Goal: Task Accomplishment & Management: Complete application form

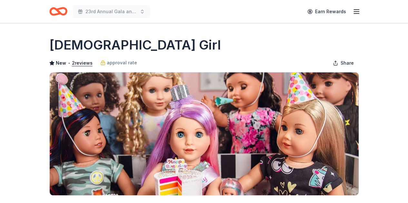
click at [61, 8] on icon "Home" at bounding box center [61, 11] width 10 height 6
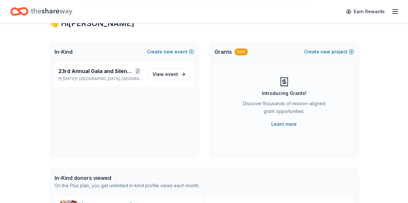
scroll to position [129, 0]
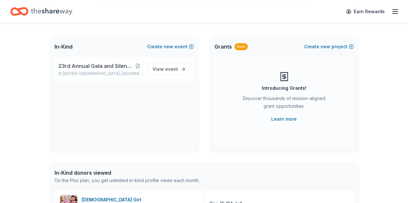
click at [92, 61] on div "23rd Annual Gala and Silent Auction Nov 08, 2025 • Indianapolis, IN View event" at bounding box center [123, 69] width 139 height 24
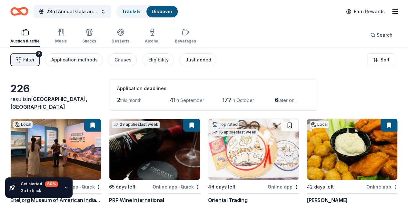
click at [207, 57] on div "Just added" at bounding box center [198, 60] width 26 height 8
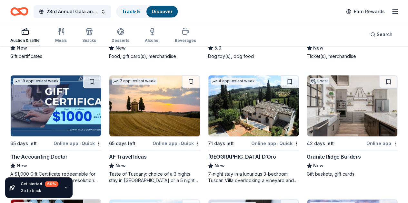
scroll to position [161, 0]
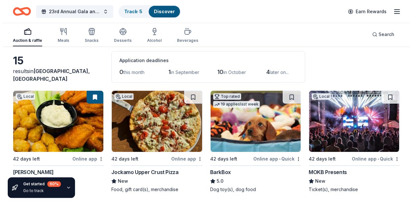
scroll to position [0, 0]
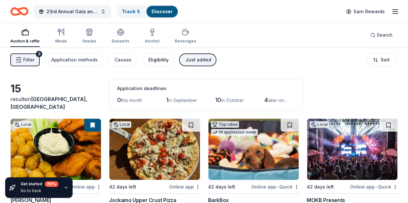
click at [162, 62] on div "Eligibility" at bounding box center [158, 60] width 20 height 8
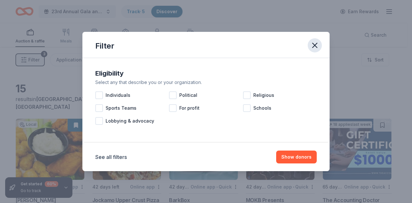
click at [311, 50] on icon "button" at bounding box center [315, 45] width 9 height 9
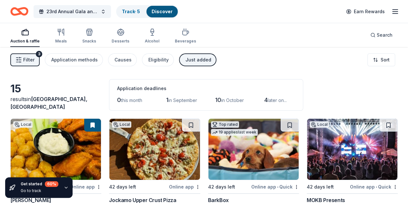
click at [24, 63] on button "Filter 3" at bounding box center [24, 59] width 29 height 13
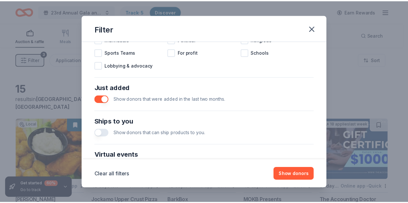
scroll to position [226, 0]
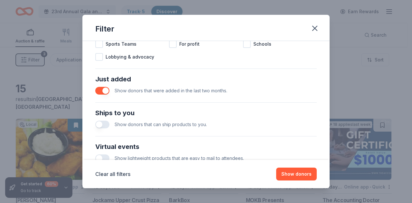
click at [104, 89] on button "button" at bounding box center [102, 91] width 14 height 8
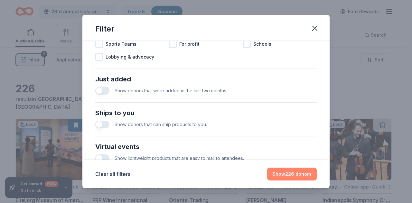
click at [283, 176] on button "Show 226 donors" at bounding box center [292, 174] width 50 height 13
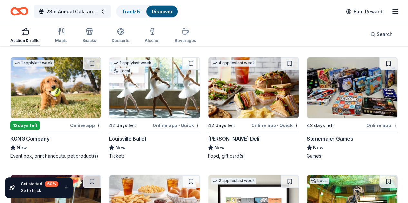
scroll to position [2151, 0]
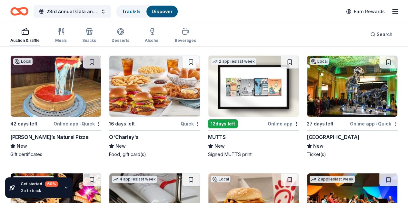
scroll to position [2280, 0]
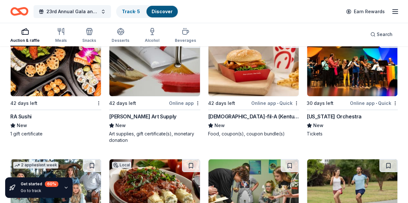
scroll to position [2409, 0]
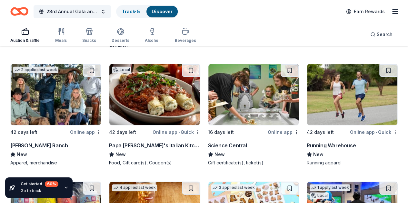
scroll to position [2505, 0]
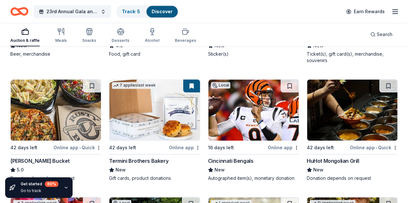
scroll to position [2763, 0]
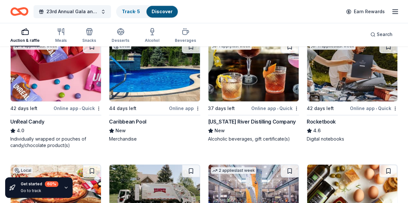
scroll to position [2892, 0]
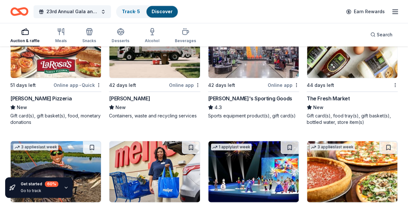
scroll to position [3021, 0]
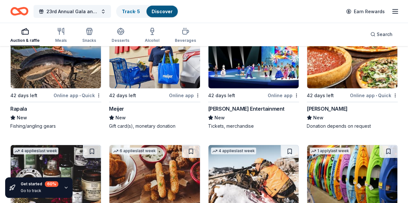
scroll to position [3150, 0]
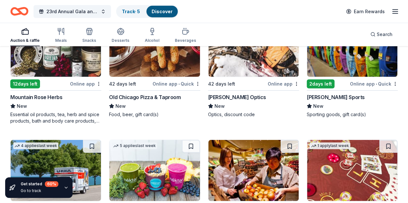
scroll to position [3247, 0]
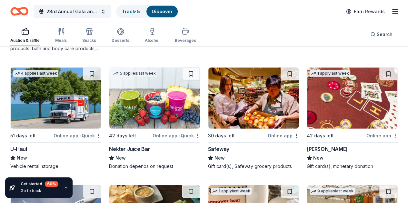
scroll to position [3375, 0]
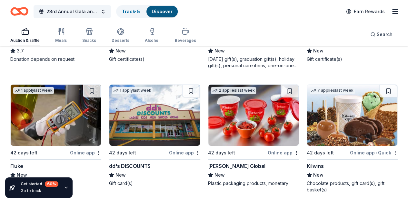
scroll to position [3504, 0]
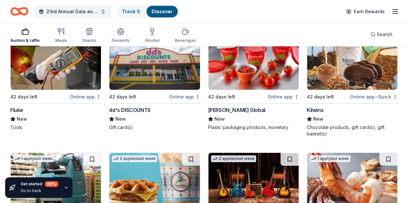
scroll to position [3633, 0]
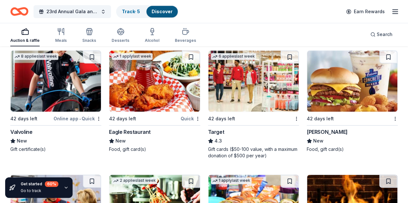
scroll to position [3988, 0]
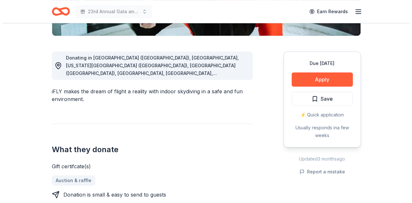
scroll to position [161, 0]
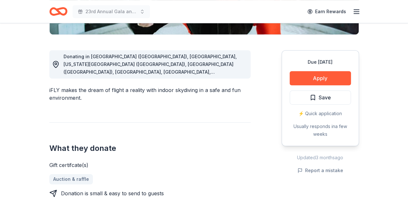
click at [116, 57] on span "Donating in Phoenix (AZ), CA, Colorado Springs (CO), Denver (CO), DC, FL, Atlan…" at bounding box center [151, 107] width 176 height 106
click at [325, 79] on button "Apply" at bounding box center [319, 78] width 61 height 14
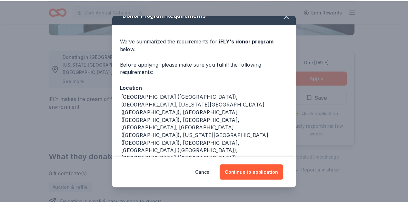
scroll to position [0, 0]
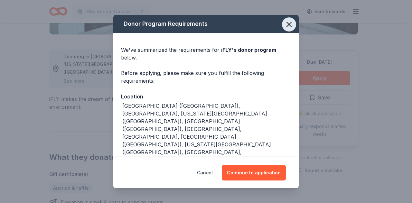
click at [285, 25] on icon "button" at bounding box center [289, 24] width 9 height 9
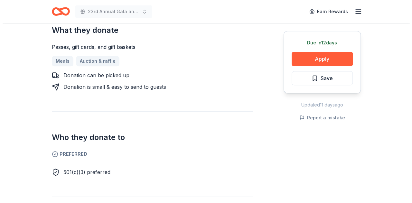
scroll to position [226, 0]
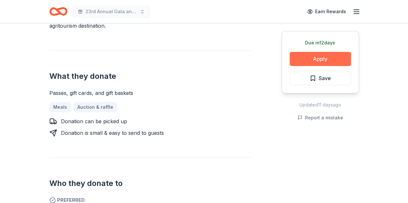
click at [300, 58] on button "Apply" at bounding box center [319, 59] width 61 height 14
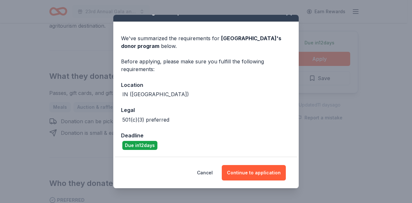
scroll to position [0, 0]
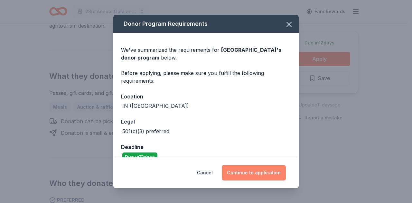
click at [255, 175] on button "Continue to application" at bounding box center [254, 172] width 64 height 15
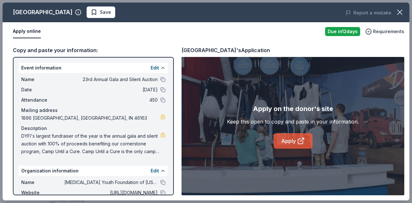
click at [287, 144] on link "Apply" at bounding box center [293, 140] width 39 height 15
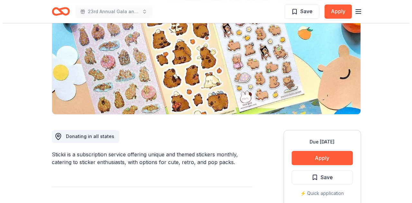
scroll to position [129, 0]
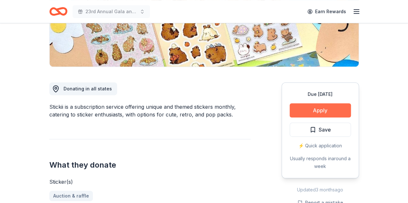
click at [329, 111] on button "Apply" at bounding box center [319, 110] width 61 height 14
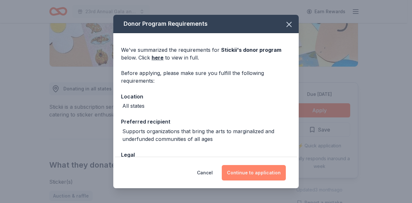
click at [258, 173] on button "Continue to application" at bounding box center [254, 172] width 64 height 15
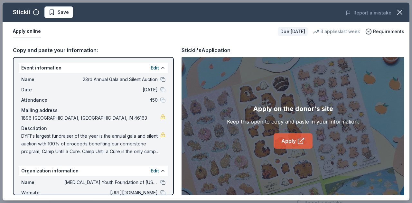
click at [283, 141] on link "Apply" at bounding box center [293, 140] width 39 height 15
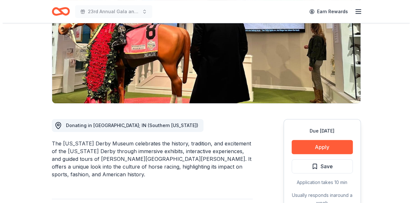
scroll to position [161, 0]
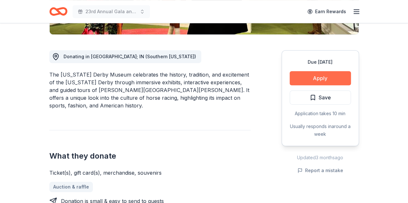
click at [322, 80] on button "Apply" at bounding box center [319, 78] width 61 height 14
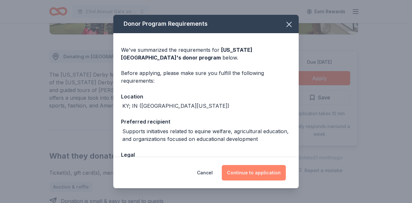
click at [256, 177] on button "Continue to application" at bounding box center [254, 172] width 64 height 15
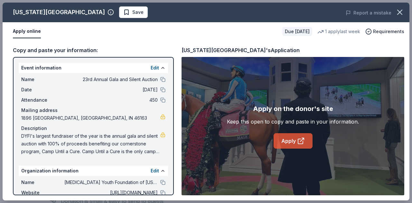
click at [291, 143] on link "Apply" at bounding box center [293, 140] width 39 height 15
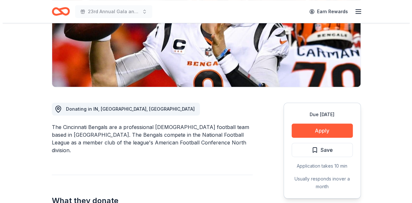
scroll to position [129, 0]
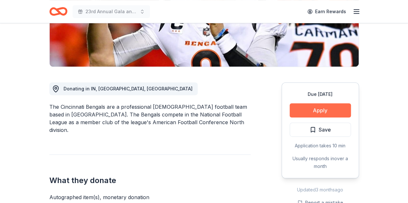
click at [322, 110] on button "Apply" at bounding box center [319, 110] width 61 height 14
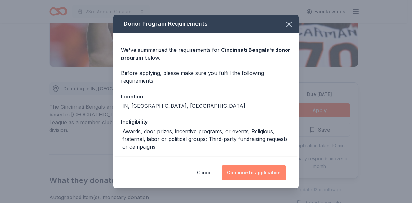
click at [265, 170] on button "Continue to application" at bounding box center [254, 172] width 64 height 15
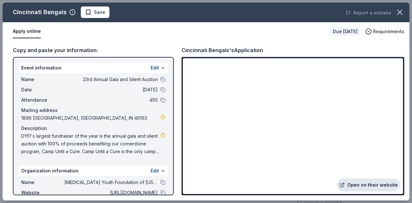
click at [357, 188] on link "Open on their website" at bounding box center [368, 185] width 63 height 13
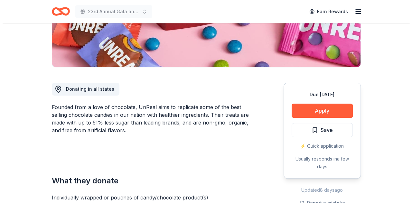
scroll to position [129, 0]
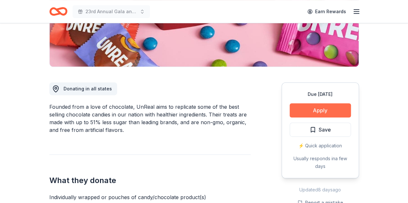
click at [313, 110] on button "Apply" at bounding box center [319, 110] width 61 height 14
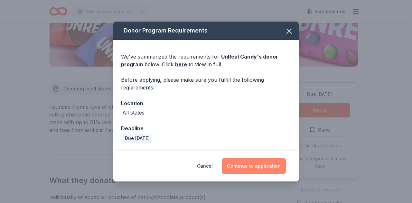
click at [251, 163] on button "Continue to application" at bounding box center [254, 166] width 64 height 15
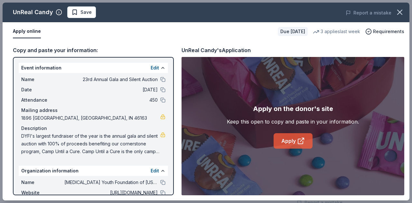
click at [288, 142] on link "Apply" at bounding box center [293, 140] width 39 height 15
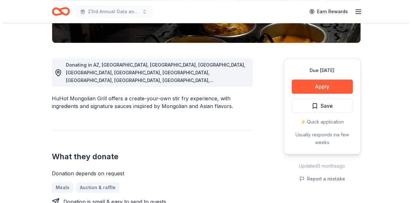
scroll to position [161, 0]
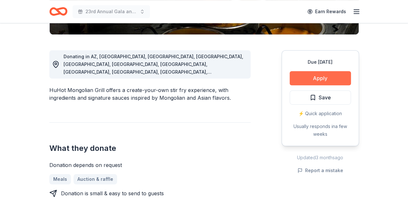
click at [326, 74] on button "Apply" at bounding box center [319, 78] width 61 height 14
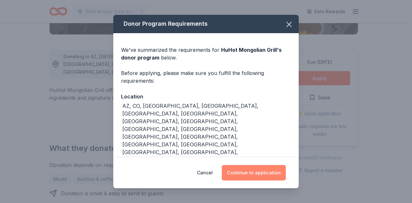
click at [257, 175] on button "Continue to application" at bounding box center [254, 172] width 64 height 15
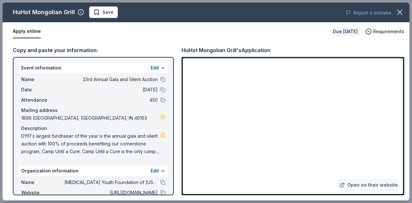
drag, startPoint x: 168, startPoint y: 31, endPoint x: 173, endPoint y: 27, distance: 6.4
click at [168, 31] on div "Apply online" at bounding box center [169, 32] width 313 height 14
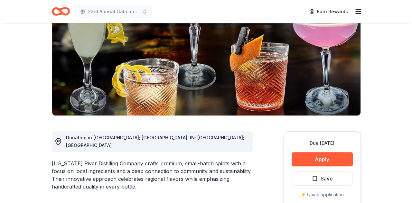
scroll to position [97, 0]
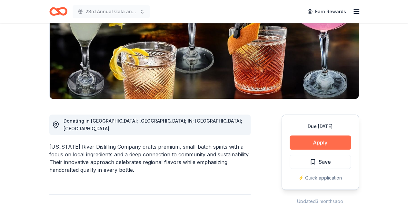
click at [323, 141] on button "Apply" at bounding box center [319, 143] width 61 height 14
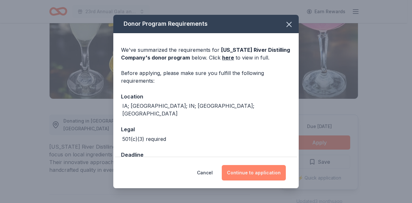
click at [247, 169] on button "Continue to application" at bounding box center [254, 172] width 64 height 15
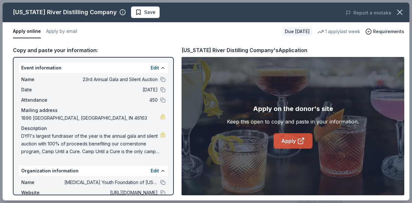
click at [302, 144] on icon at bounding box center [300, 141] width 5 height 5
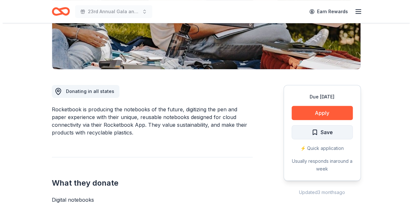
scroll to position [129, 0]
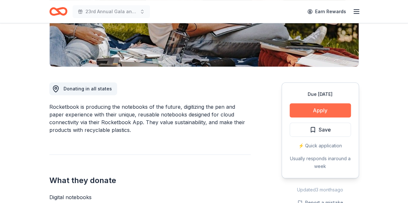
click at [324, 109] on button "Apply" at bounding box center [319, 110] width 61 height 14
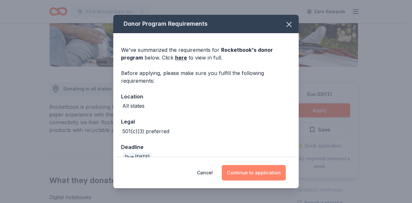
click at [268, 175] on button "Continue to application" at bounding box center [254, 172] width 64 height 15
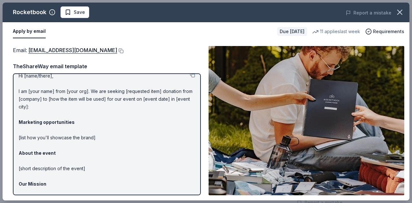
scroll to position [0, 0]
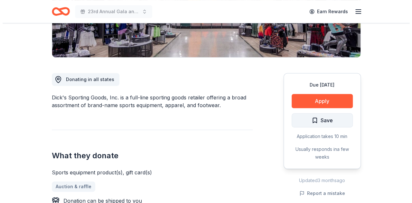
scroll to position [161, 0]
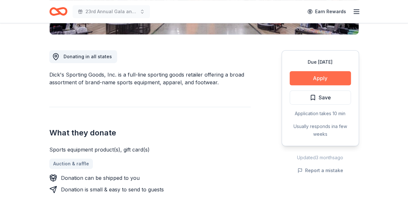
click at [336, 79] on button "Apply" at bounding box center [319, 78] width 61 height 14
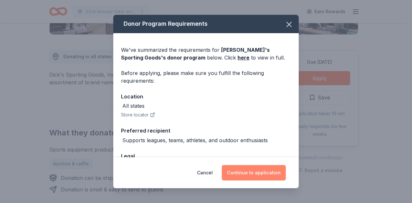
click at [259, 175] on button "Continue to application" at bounding box center [254, 172] width 64 height 15
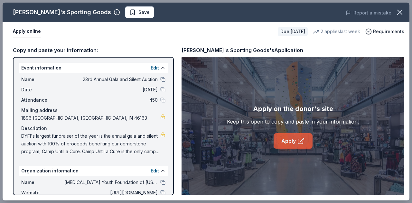
click at [290, 143] on link "Apply" at bounding box center [293, 140] width 39 height 15
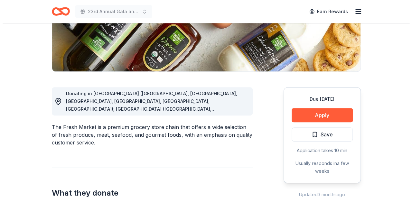
scroll to position [129, 0]
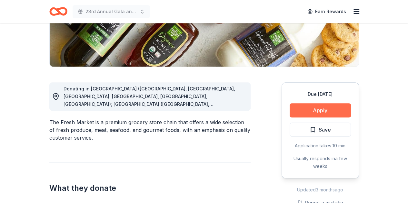
click at [330, 113] on button "Apply" at bounding box center [319, 110] width 61 height 14
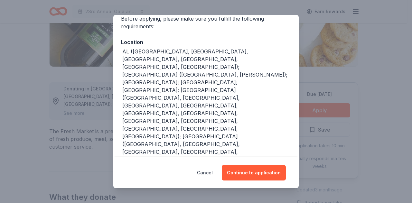
scroll to position [64, 0]
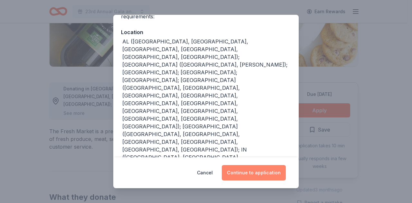
click at [259, 169] on button "Continue to application" at bounding box center [254, 172] width 64 height 15
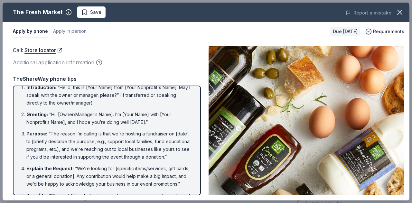
scroll to position [0, 0]
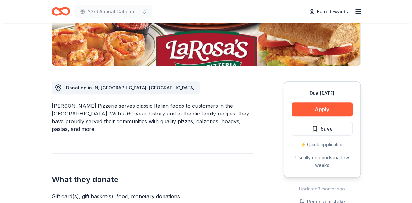
scroll to position [161, 0]
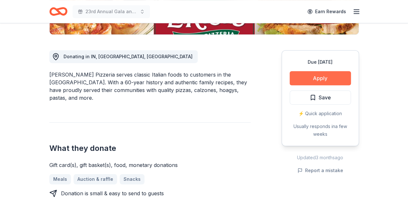
click at [334, 77] on button "Apply" at bounding box center [319, 78] width 61 height 14
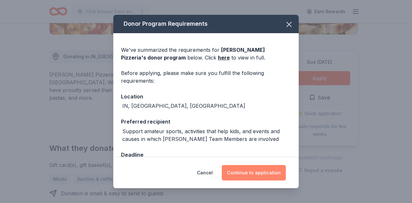
click at [277, 171] on button "Continue to application" at bounding box center [254, 172] width 64 height 15
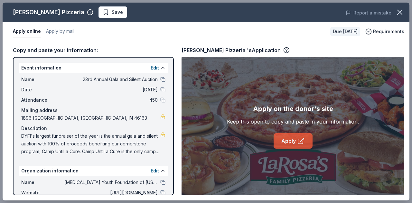
click at [294, 141] on link "Apply" at bounding box center [293, 140] width 39 height 15
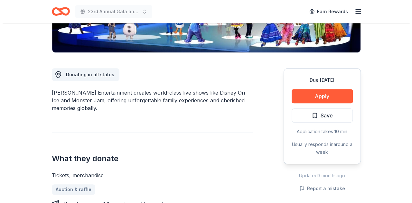
scroll to position [161, 0]
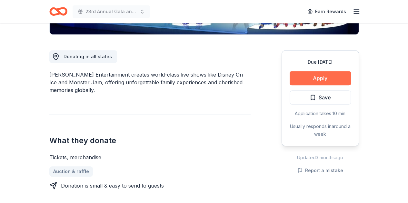
click at [311, 80] on button "Apply" at bounding box center [319, 78] width 61 height 14
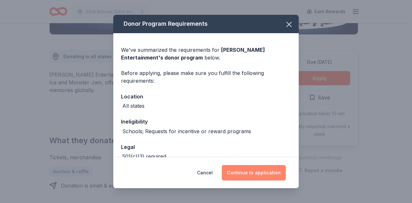
click at [246, 176] on button "Continue to application" at bounding box center [254, 172] width 64 height 15
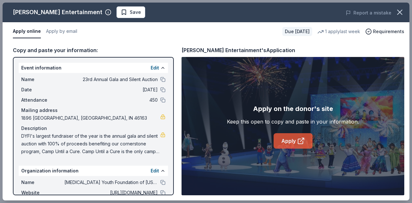
click at [287, 139] on link "Apply" at bounding box center [293, 140] width 39 height 15
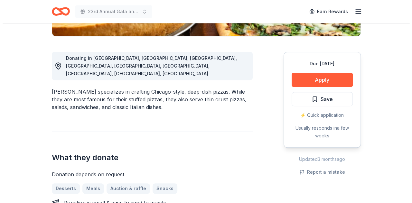
scroll to position [161, 0]
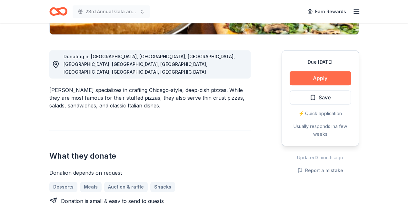
click at [319, 79] on button "Apply" at bounding box center [319, 78] width 61 height 14
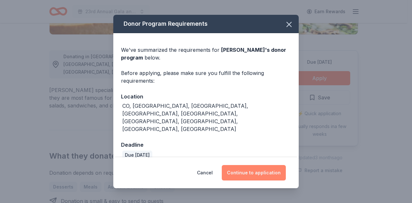
click at [266, 165] on button "Continue to application" at bounding box center [254, 172] width 64 height 15
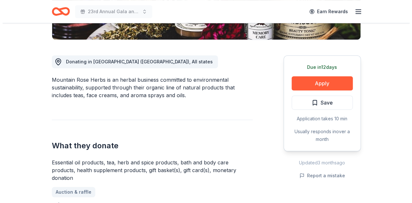
scroll to position [161, 0]
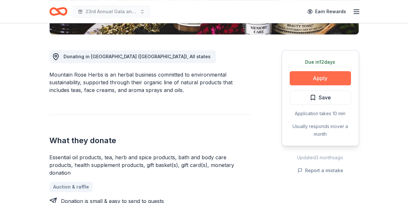
click at [310, 79] on button "Apply" at bounding box center [319, 78] width 61 height 14
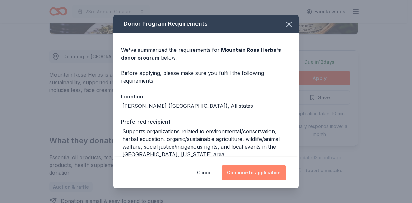
click at [251, 175] on button "Continue to application" at bounding box center [254, 172] width 64 height 15
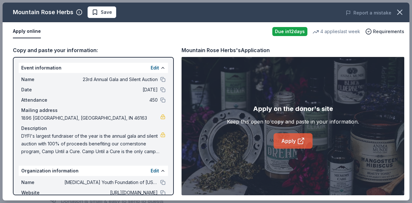
click at [294, 140] on link "Apply" at bounding box center [293, 140] width 39 height 15
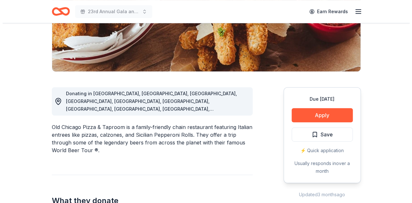
scroll to position [129, 0]
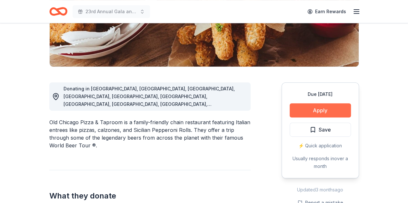
click at [323, 111] on button "Apply" at bounding box center [319, 110] width 61 height 14
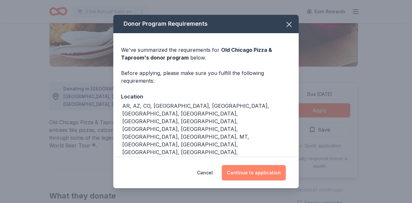
click at [248, 171] on button "Continue to application" at bounding box center [254, 172] width 64 height 15
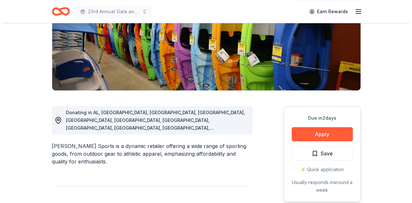
scroll to position [129, 0]
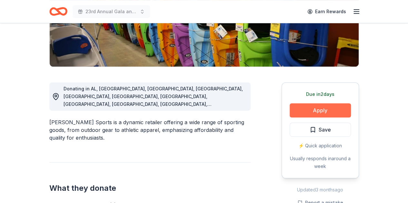
click at [310, 108] on button "Apply" at bounding box center [319, 110] width 61 height 14
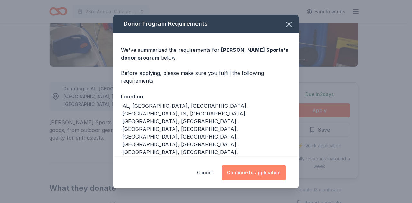
click at [255, 176] on button "Continue to application" at bounding box center [254, 172] width 64 height 15
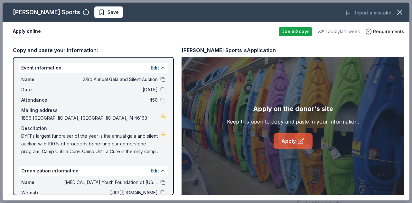
click at [282, 143] on link "Apply" at bounding box center [293, 140] width 39 height 15
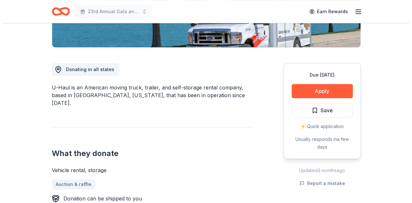
scroll to position [161, 0]
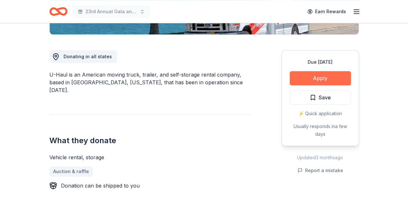
click at [316, 79] on button "Apply" at bounding box center [319, 78] width 61 height 14
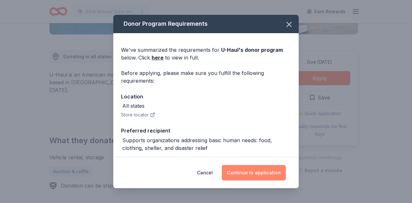
click at [246, 176] on button "Continue to application" at bounding box center [254, 172] width 64 height 15
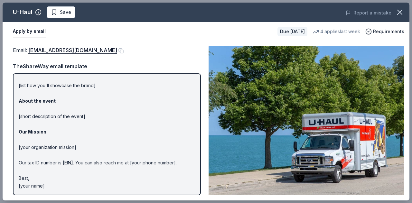
scroll to position [0, 0]
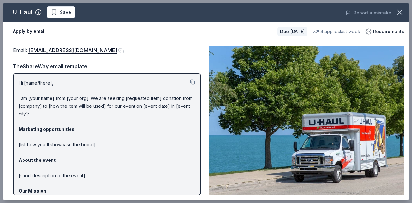
click at [117, 49] on button at bounding box center [120, 50] width 6 height 5
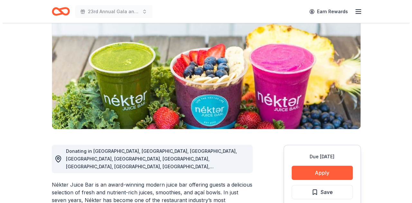
scroll to position [129, 0]
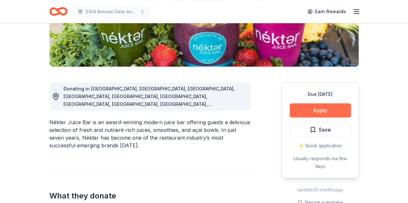
click at [317, 111] on button "Apply" at bounding box center [319, 110] width 61 height 14
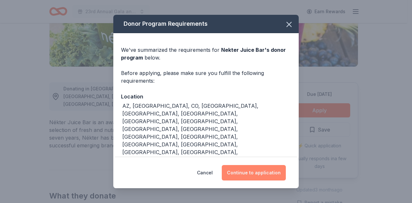
click at [246, 176] on button "Continue to application" at bounding box center [254, 172] width 64 height 15
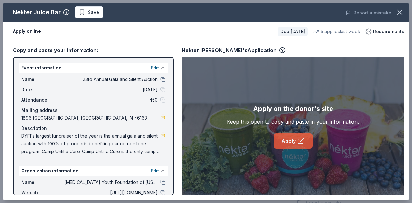
click at [285, 144] on link "Apply" at bounding box center [293, 140] width 39 height 15
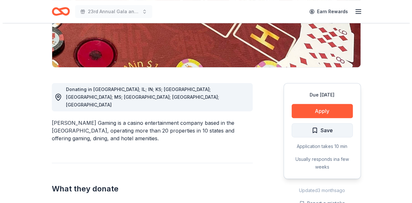
scroll to position [129, 0]
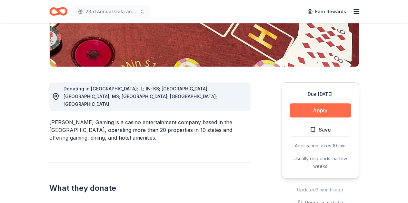
click at [318, 111] on button "Apply" at bounding box center [319, 110] width 61 height 14
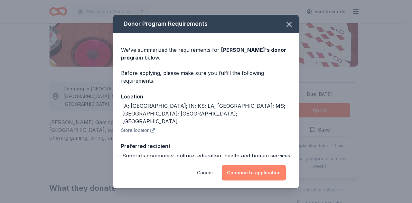
click at [254, 179] on button "Continue to application" at bounding box center [254, 172] width 64 height 15
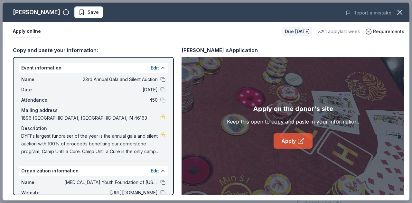
click at [285, 143] on link "Apply" at bounding box center [293, 140] width 39 height 15
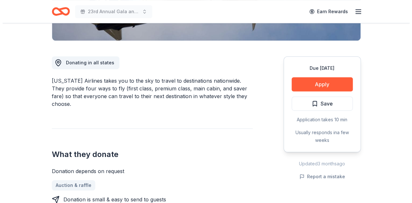
scroll to position [161, 0]
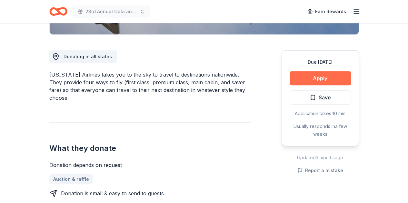
click at [318, 74] on button "Apply" at bounding box center [319, 78] width 61 height 14
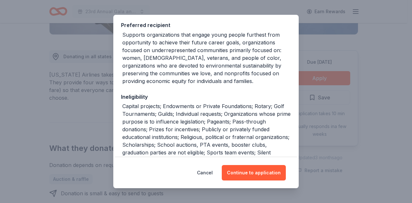
scroll to position [129, 0]
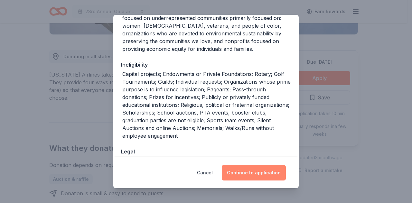
click at [250, 171] on button "Continue to application" at bounding box center [254, 172] width 64 height 15
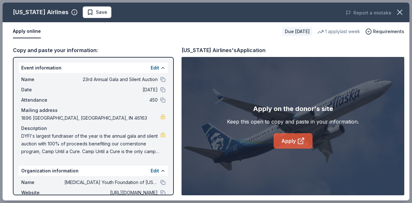
click at [287, 140] on link "Apply" at bounding box center [293, 140] width 39 height 15
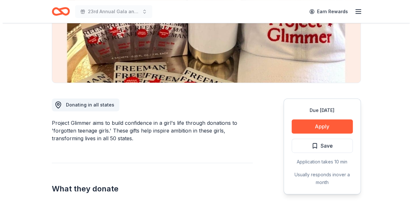
scroll to position [129, 0]
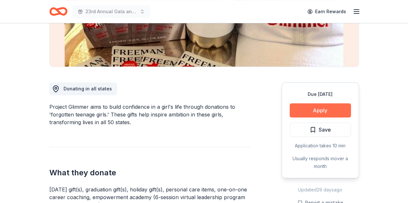
click at [335, 107] on button "Apply" at bounding box center [319, 110] width 61 height 14
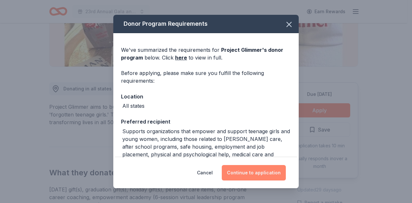
click at [263, 171] on button "Continue to application" at bounding box center [254, 172] width 64 height 15
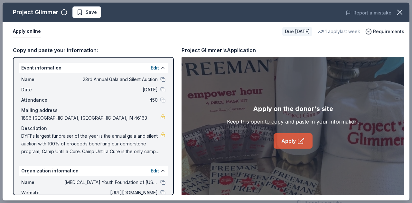
click at [289, 146] on link "Apply" at bounding box center [293, 140] width 39 height 15
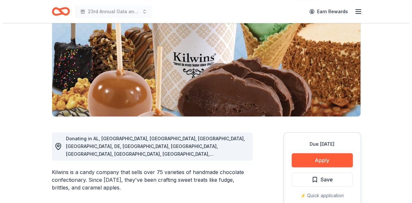
scroll to position [129, 0]
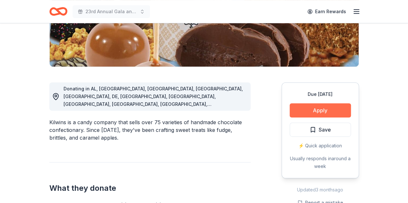
click at [320, 107] on button "Apply" at bounding box center [319, 110] width 61 height 14
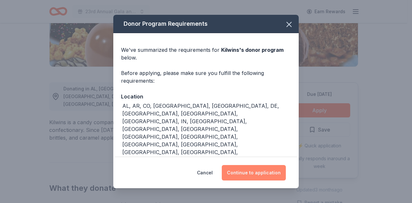
click at [266, 171] on button "Continue to application" at bounding box center [254, 172] width 64 height 15
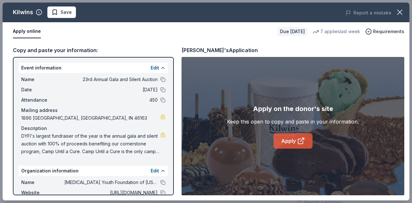
click at [293, 139] on link "Apply" at bounding box center [293, 140] width 39 height 15
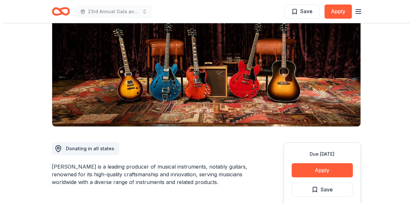
scroll to position [97, 0]
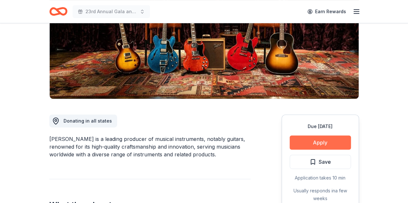
click at [311, 143] on button "Apply" at bounding box center [319, 143] width 61 height 14
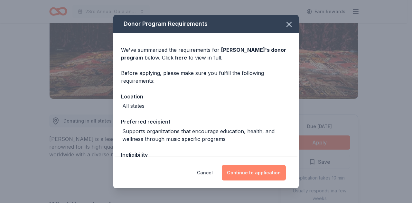
click at [254, 169] on button "Continue to application" at bounding box center [254, 172] width 64 height 15
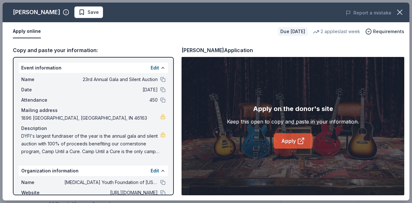
click at [288, 142] on link "Apply" at bounding box center [293, 140] width 39 height 15
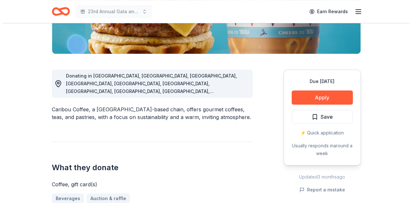
scroll to position [161, 0]
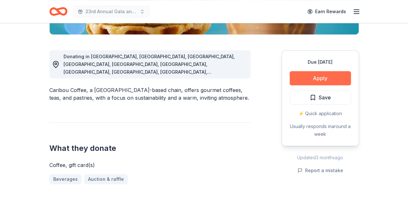
click at [324, 77] on button "Apply" at bounding box center [319, 78] width 61 height 14
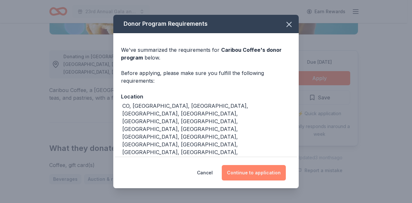
click at [250, 177] on button "Continue to application" at bounding box center [254, 172] width 64 height 15
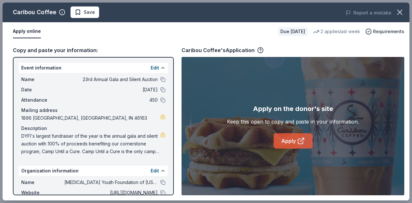
click at [295, 139] on link "Apply" at bounding box center [293, 140] width 39 height 15
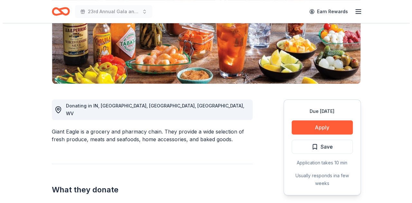
scroll to position [161, 0]
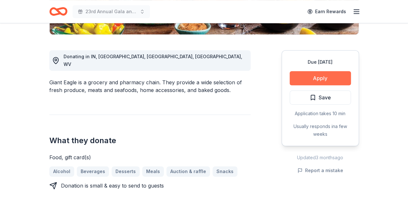
click at [340, 76] on button "Apply" at bounding box center [319, 78] width 61 height 14
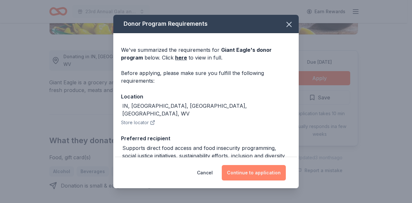
click at [258, 174] on button "Continue to application" at bounding box center [254, 172] width 64 height 15
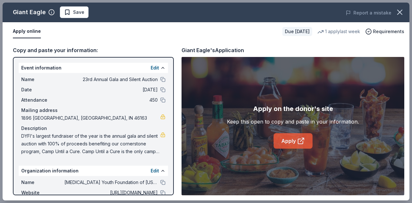
click at [284, 138] on link "Apply" at bounding box center [293, 140] width 39 height 15
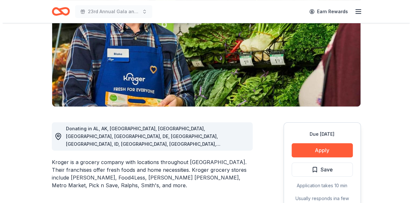
scroll to position [97, 0]
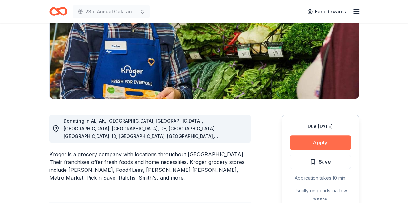
click at [302, 148] on button "Apply" at bounding box center [319, 143] width 61 height 14
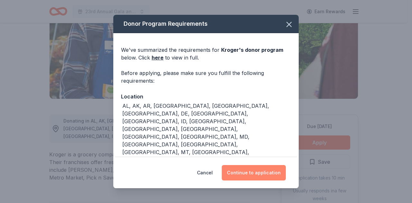
click at [245, 172] on button "Continue to application" at bounding box center [254, 172] width 64 height 15
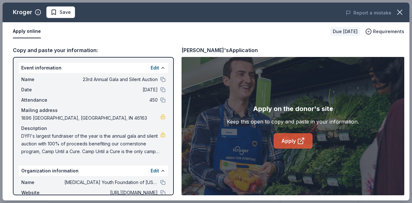
click at [284, 145] on link "Apply" at bounding box center [293, 140] width 39 height 15
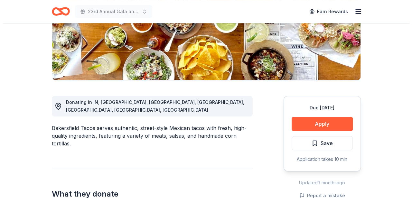
scroll to position [129, 0]
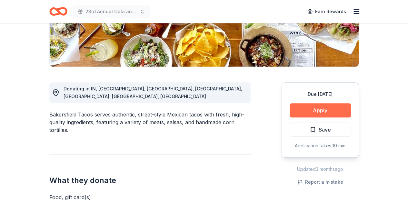
click at [307, 111] on button "Apply" at bounding box center [319, 110] width 61 height 14
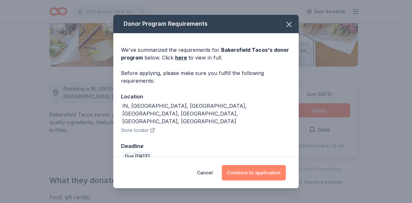
click at [231, 175] on button "Continue to application" at bounding box center [254, 172] width 64 height 15
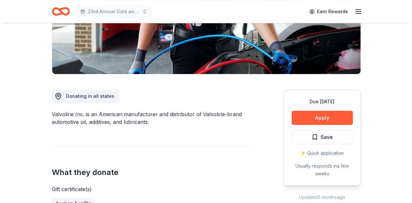
scroll to position [129, 0]
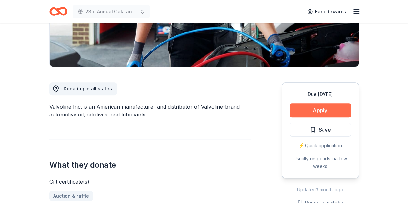
click at [321, 107] on button "Apply" at bounding box center [319, 110] width 61 height 14
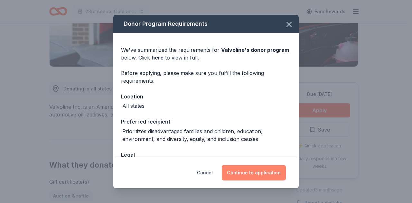
click at [271, 174] on button "Continue to application" at bounding box center [254, 172] width 64 height 15
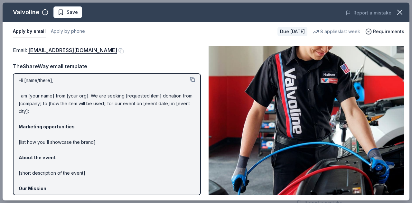
scroll to position [0, 0]
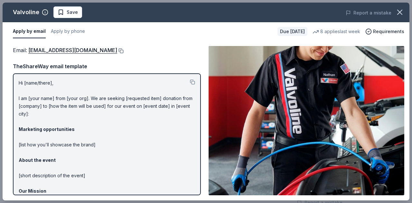
click at [117, 50] on button at bounding box center [120, 50] width 6 height 5
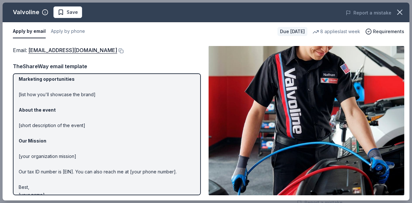
scroll to position [59, 0]
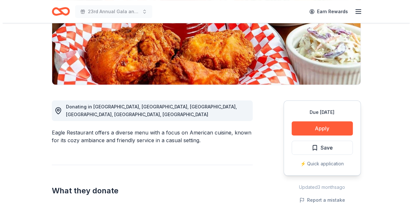
scroll to position [129, 0]
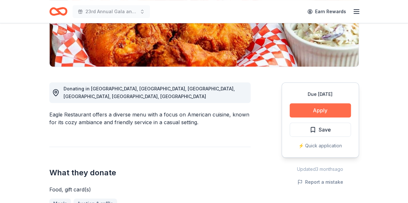
click at [318, 114] on button "Apply" at bounding box center [319, 110] width 61 height 14
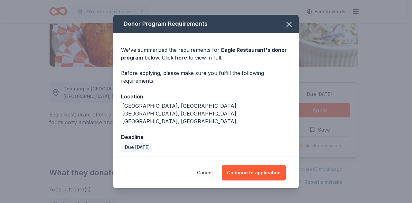
click at [241, 177] on div "Cancel Continue to application" at bounding box center [206, 173] width 186 height 31
click at [237, 170] on button "Continue to application" at bounding box center [254, 172] width 64 height 15
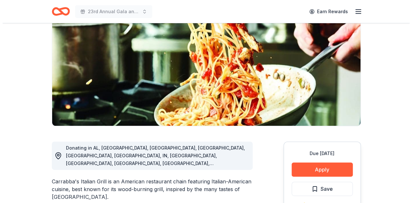
scroll to position [97, 0]
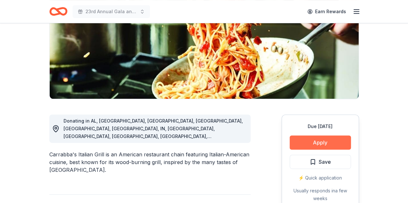
click at [328, 143] on button "Apply" at bounding box center [319, 143] width 61 height 14
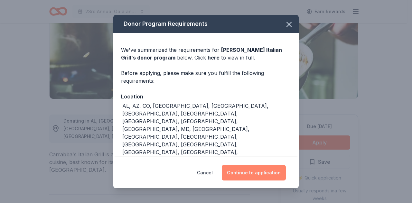
click at [257, 179] on button "Continue to application" at bounding box center [254, 172] width 64 height 15
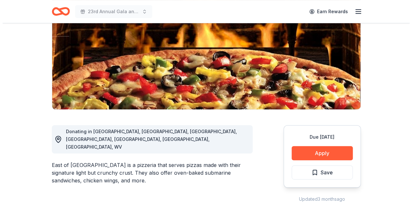
scroll to position [97, 0]
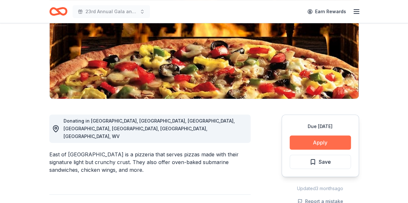
click at [320, 142] on button "Apply" at bounding box center [319, 143] width 61 height 14
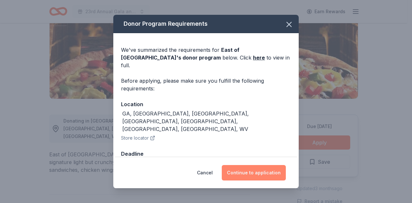
click at [249, 170] on button "Continue to application" at bounding box center [254, 172] width 64 height 15
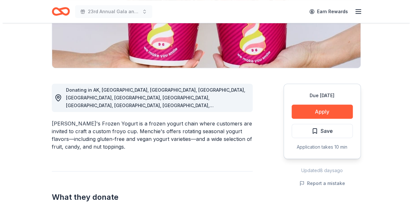
scroll to position [129, 0]
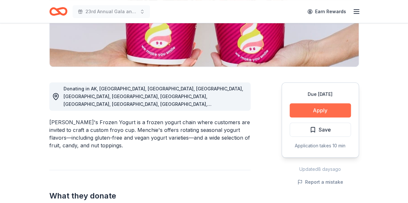
click at [312, 111] on button "Apply" at bounding box center [319, 110] width 61 height 14
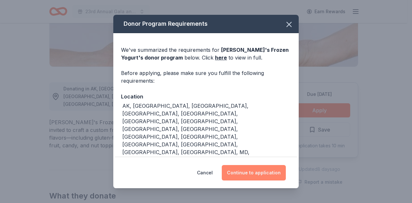
click at [258, 174] on button "Continue to application" at bounding box center [254, 172] width 64 height 15
